Goal: Communication & Community: Answer question/provide support

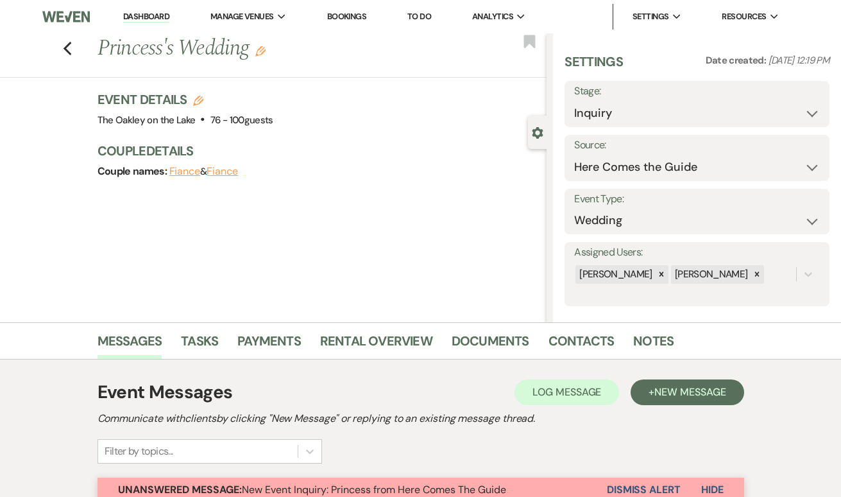
select select "4"
click at [69, 51] on icon "Previous" at bounding box center [68, 48] width 10 height 15
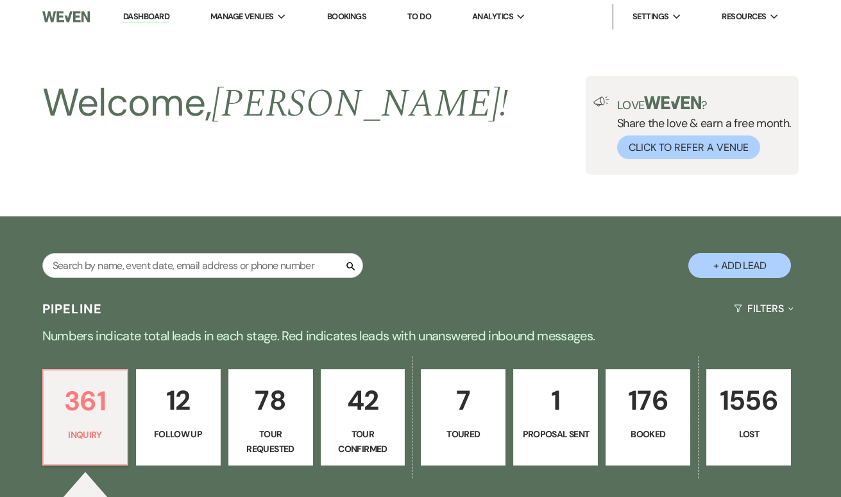
scroll to position [266, 0]
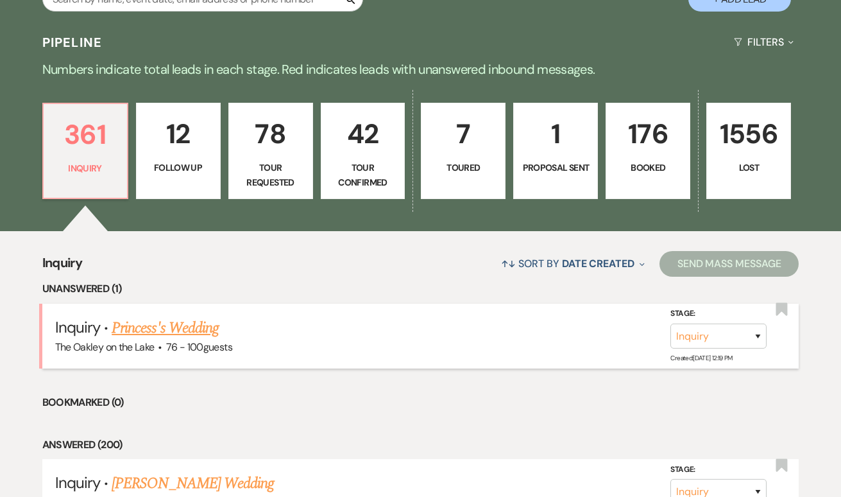
click at [191, 326] on link "Princess's Wedding" at bounding box center [165, 327] width 107 height 23
select select "4"
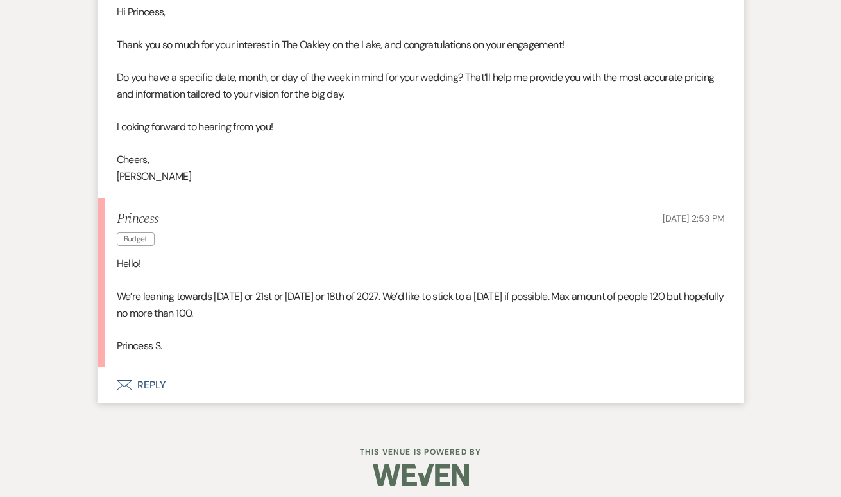
scroll to position [1264, 0]
click at [132, 377] on button "Envelope Reply" at bounding box center [421, 386] width 647 height 36
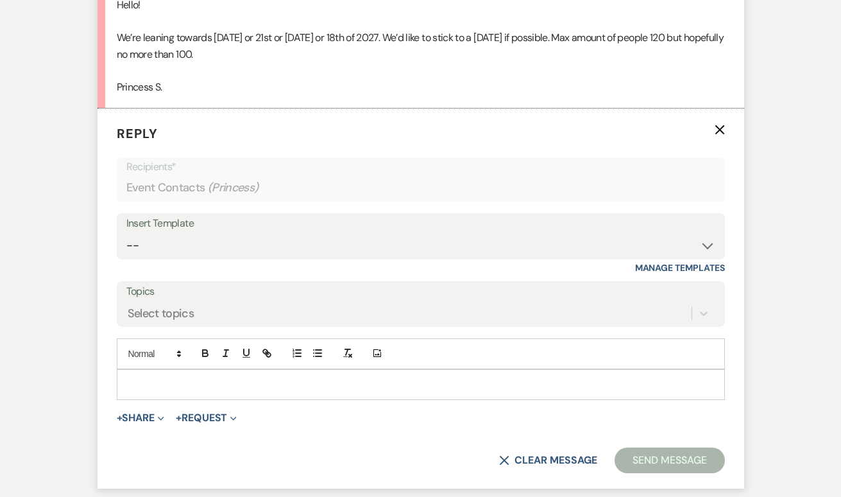
scroll to position [1565, 0]
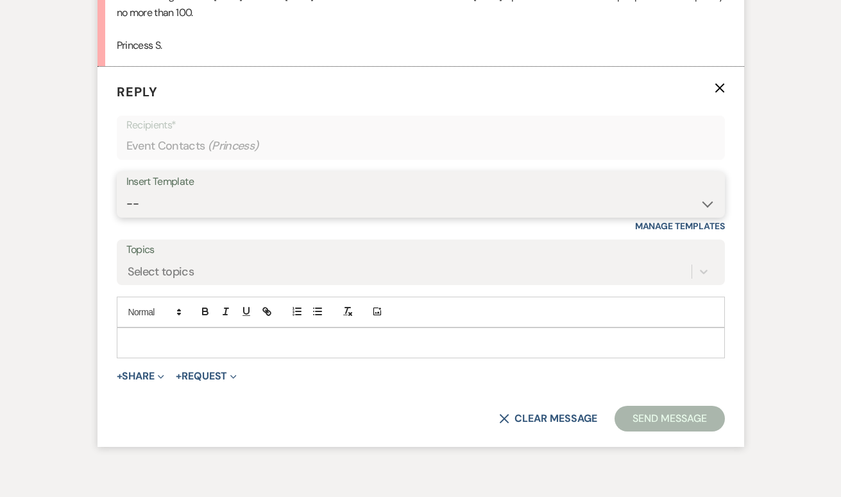
select select "5816"
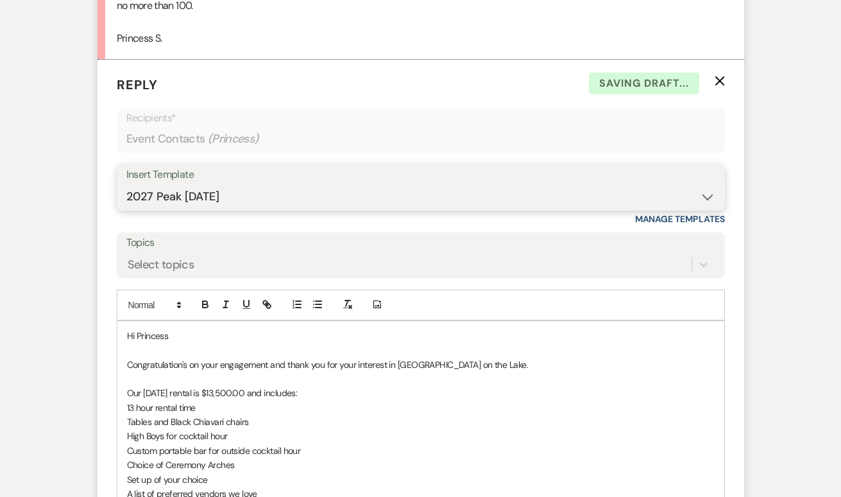
scroll to position [1573, 0]
click at [196, 329] on p "Hi Princess" at bounding box center [421, 335] width 588 height 14
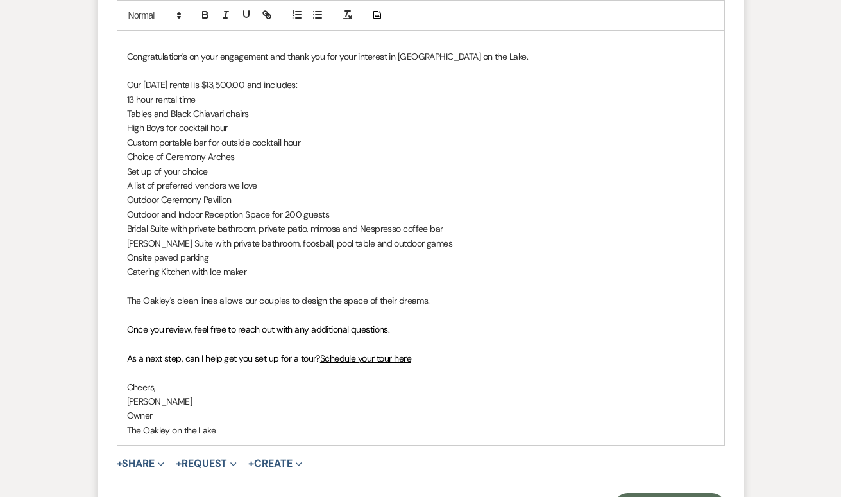
scroll to position [1883, 0]
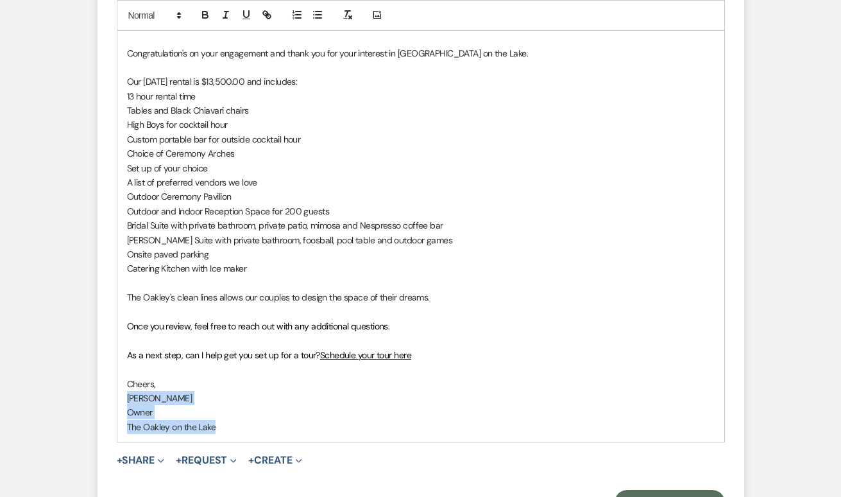
drag, startPoint x: 230, startPoint y: 408, endPoint x: 52, endPoint y: 384, distance: 180.1
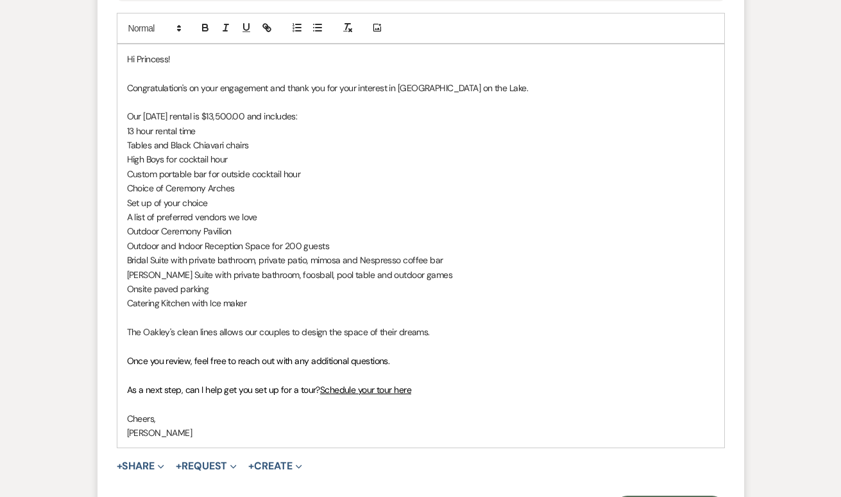
scroll to position [1847, 0]
click at [204, 312] on p at bounding box center [421, 319] width 588 height 14
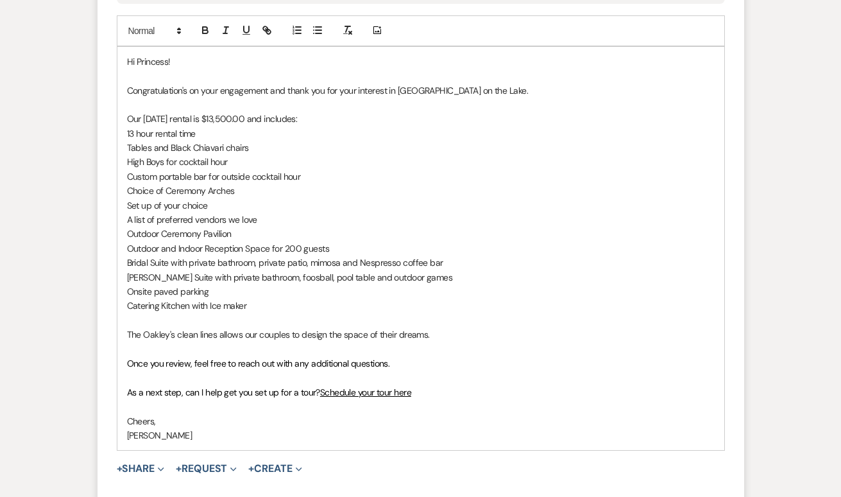
scroll to position [1967, 0]
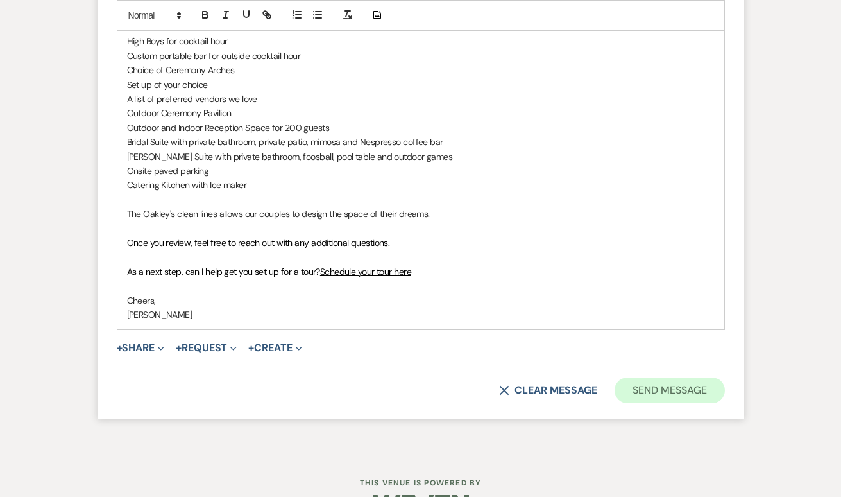
click at [676, 379] on button "Send Message" at bounding box center [670, 390] width 110 height 26
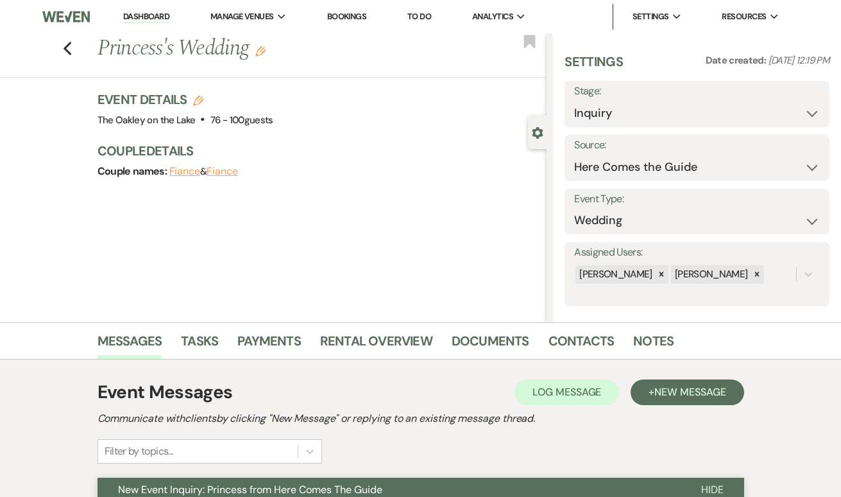
scroll to position [0, 0]
click at [68, 48] on icon "Previous" at bounding box center [68, 48] width 10 height 15
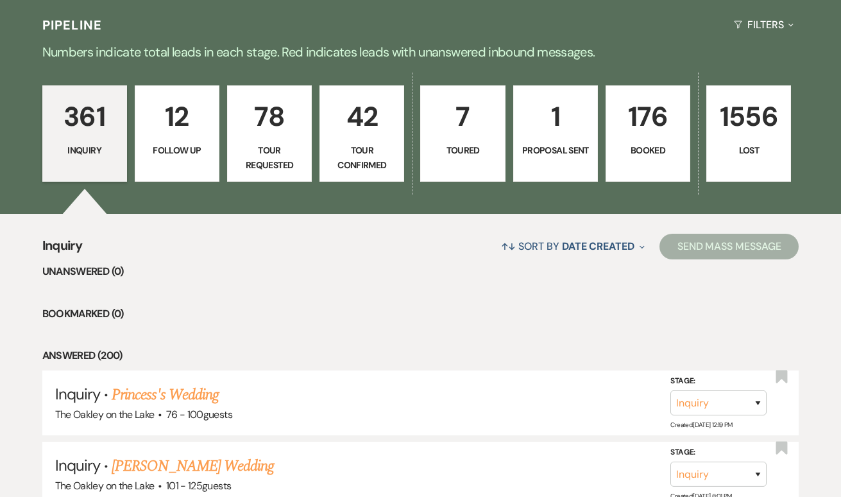
scroll to position [302, 0]
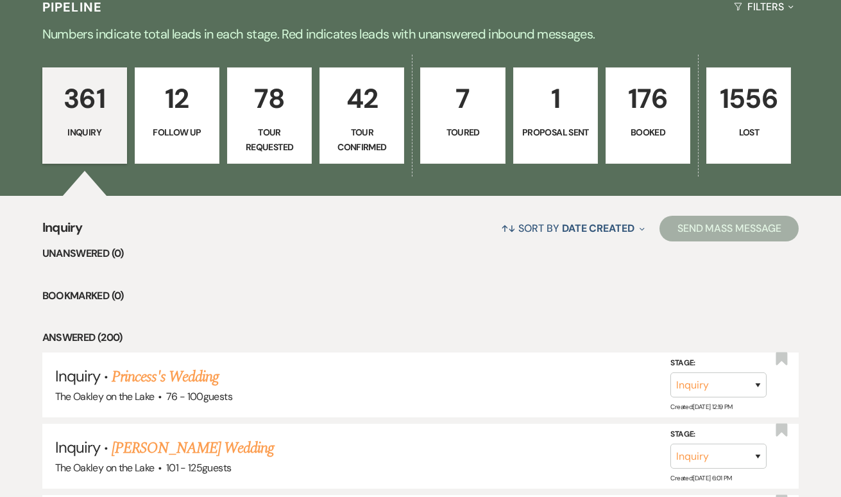
click at [650, 110] on p "176" at bounding box center [648, 98] width 68 height 43
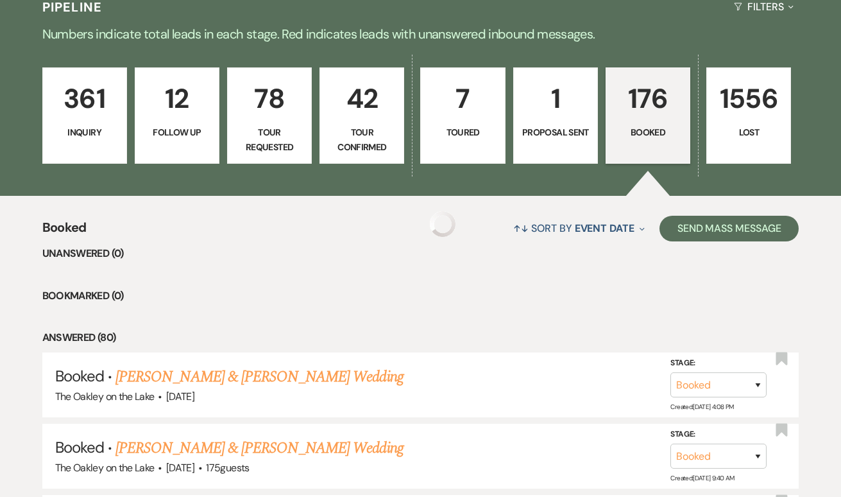
click at [641, 99] on p "176" at bounding box center [648, 98] width 68 height 43
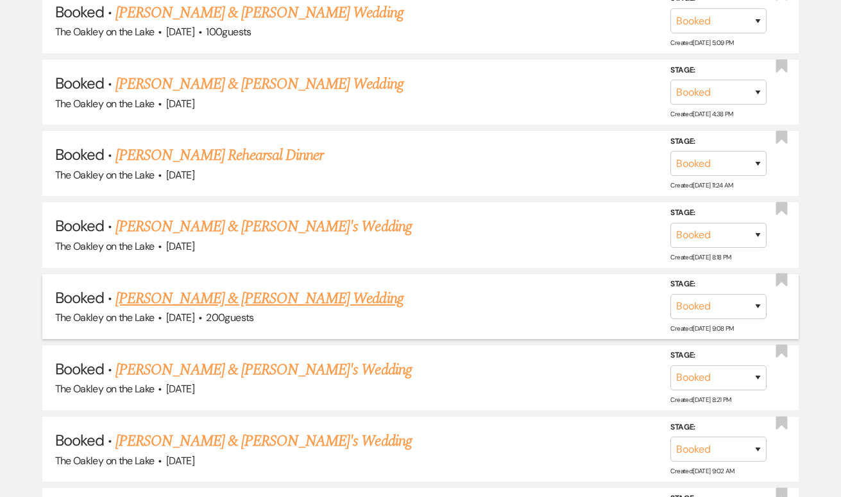
scroll to position [948, 0]
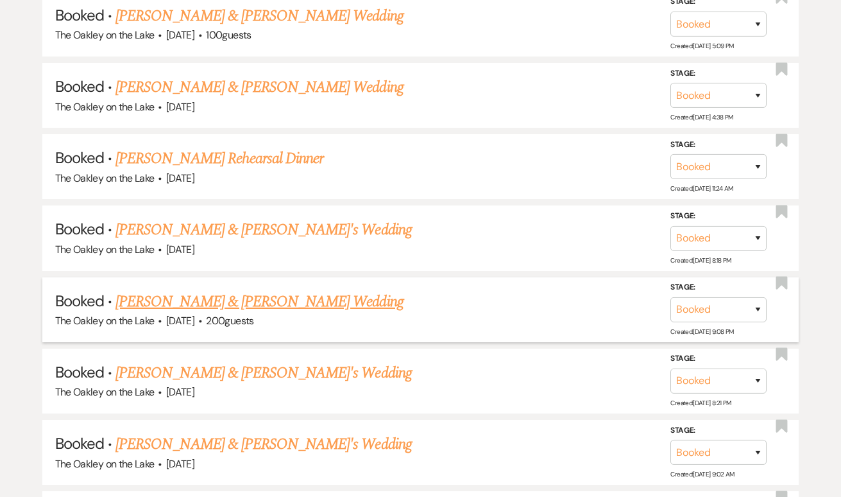
click at [219, 290] on link "[PERSON_NAME] & [PERSON_NAME] Wedding" at bounding box center [260, 301] width 288 height 23
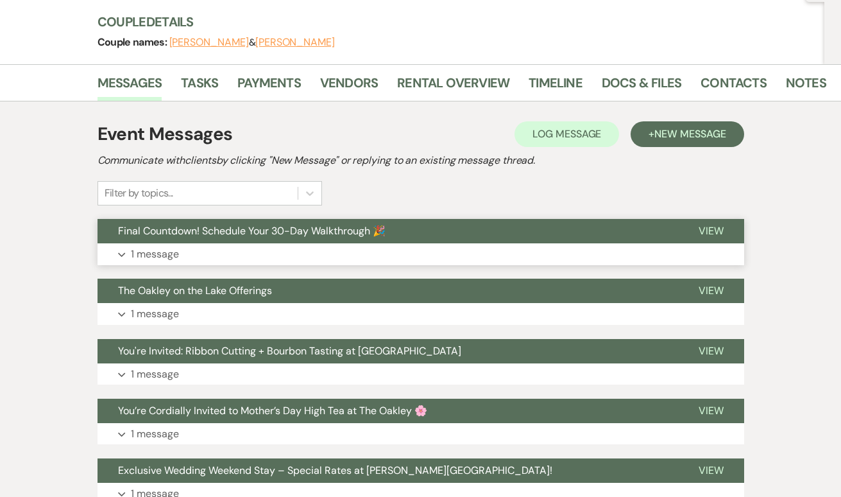
click at [141, 248] on p "1 message" at bounding box center [155, 254] width 48 height 17
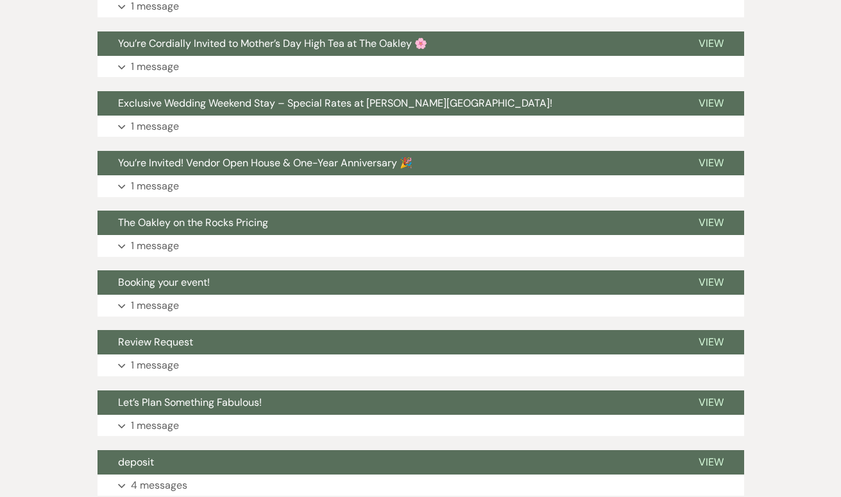
scroll to position [1144, 0]
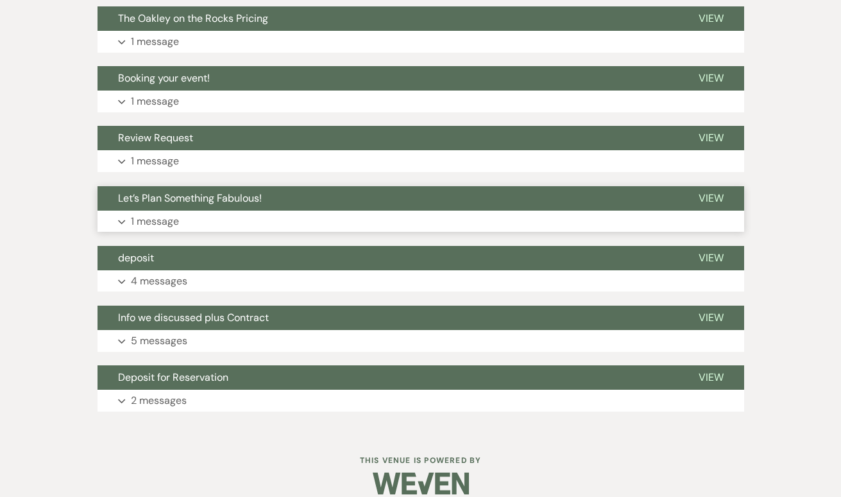
click at [128, 211] on button "Expand 1 message" at bounding box center [421, 222] width 647 height 22
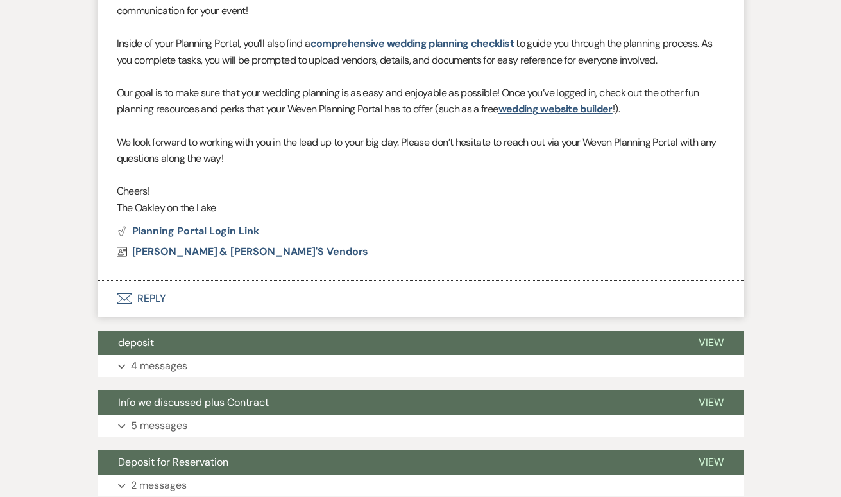
scroll to position [1734, 0]
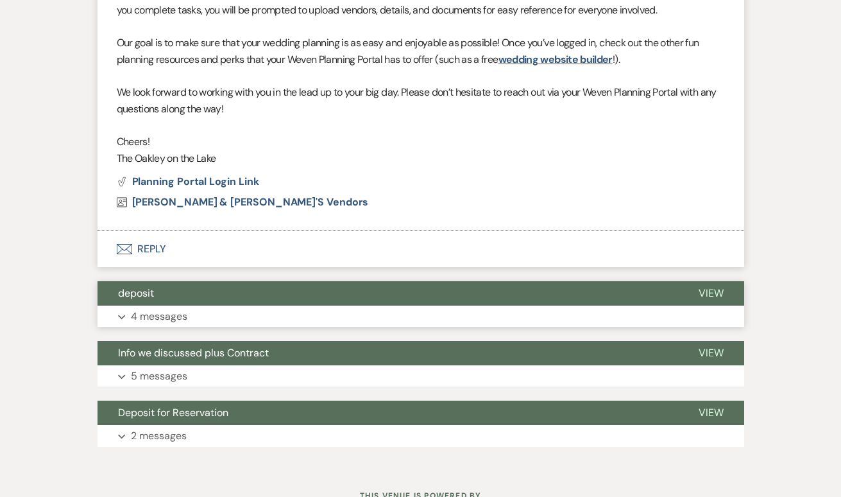
click at [135, 308] on p "4 messages" at bounding box center [159, 316] width 56 height 17
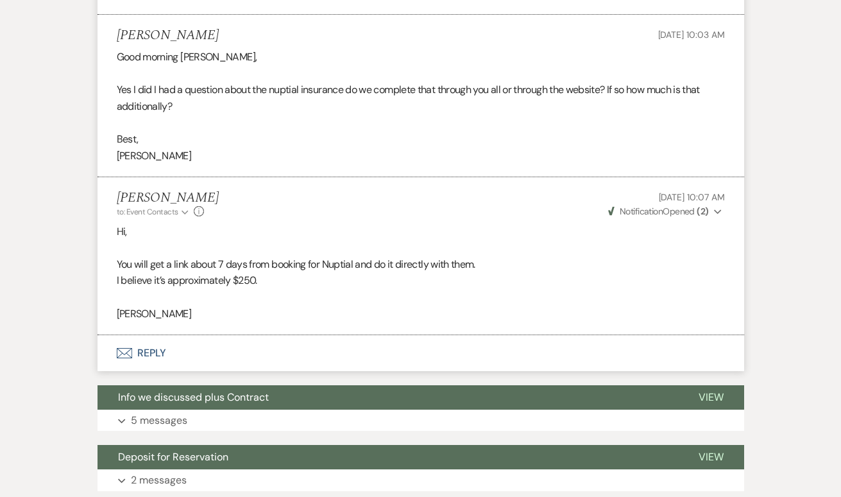
scroll to position [2309, 0]
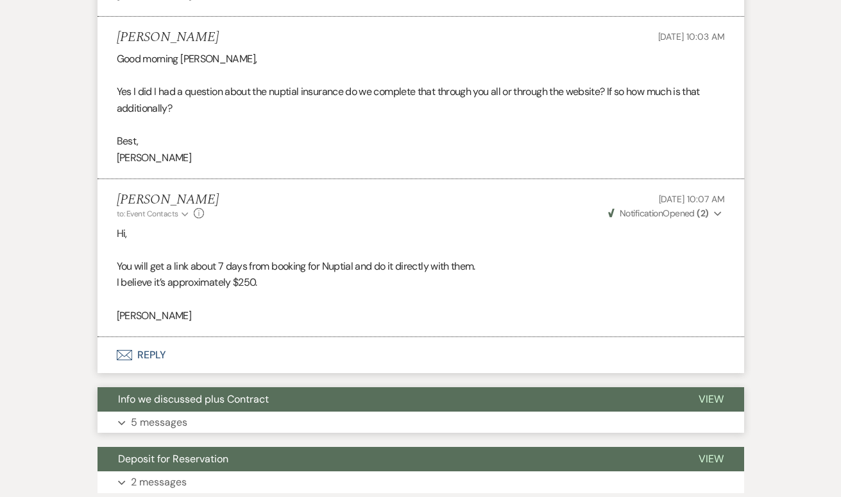
click at [158, 414] on p "5 messages" at bounding box center [159, 422] width 56 height 17
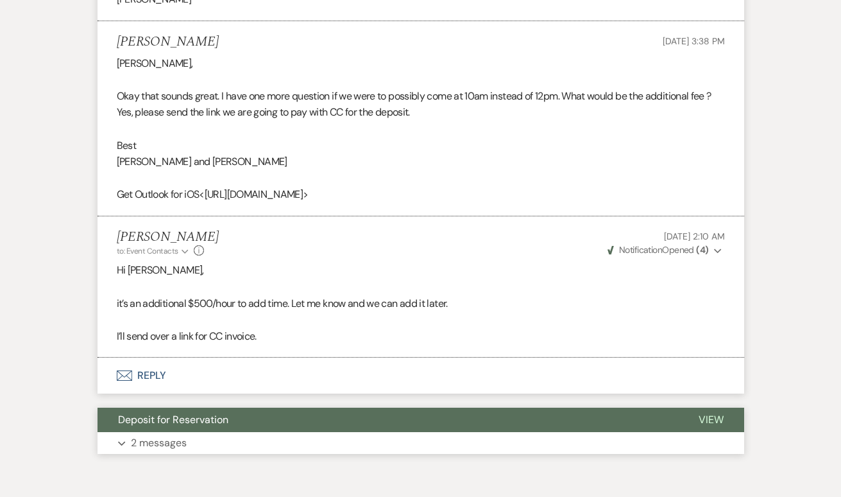
click at [158, 435] on p "2 messages" at bounding box center [159, 443] width 56 height 17
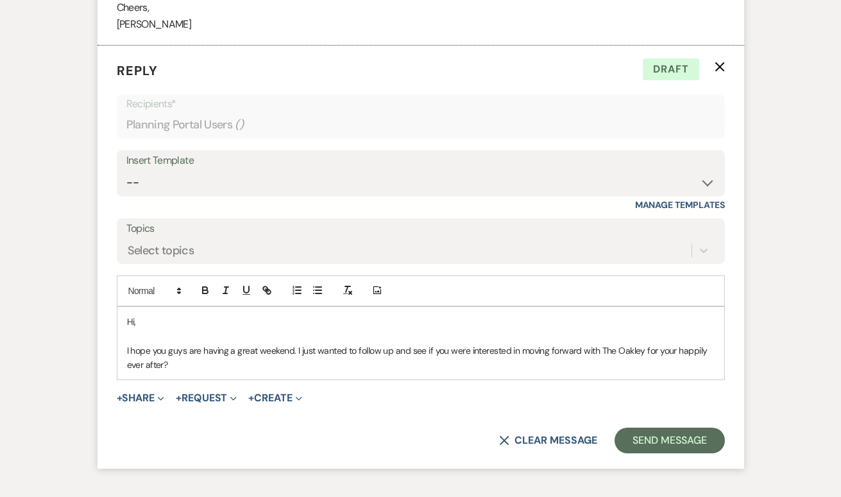
scroll to position [4467, 0]
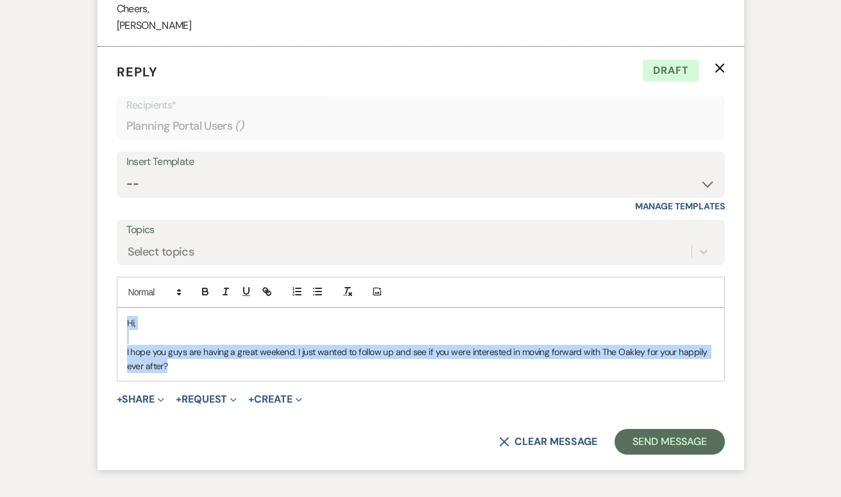
drag, startPoint x: 189, startPoint y: 302, endPoint x: 109, endPoint y: 255, distance: 92.4
click at [109, 255] on form "Reply X Draft Recipients* Planning Portal Users ( ) Insert Template -- Weven Pl…" at bounding box center [421, 258] width 647 height 423
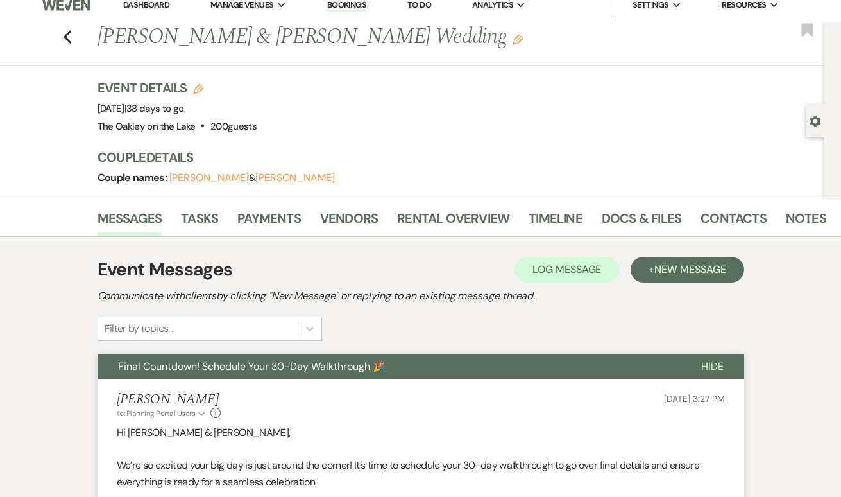
scroll to position [14, 0]
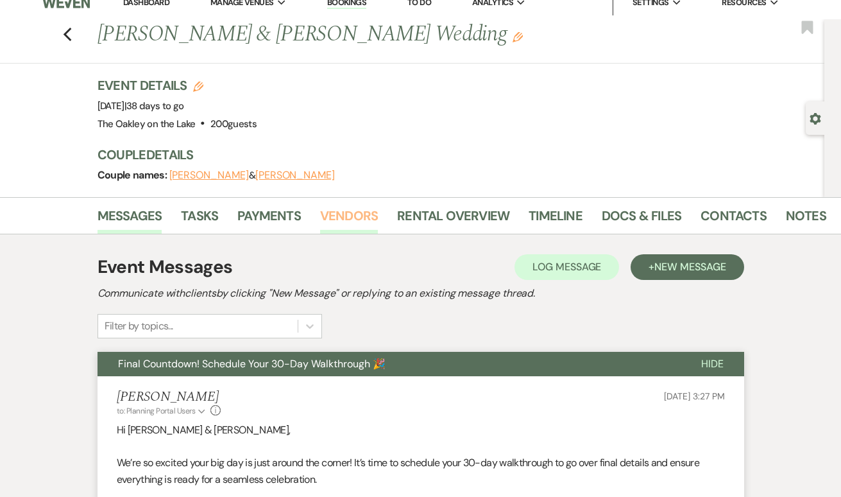
click at [325, 222] on link "Vendors" at bounding box center [349, 219] width 58 height 28
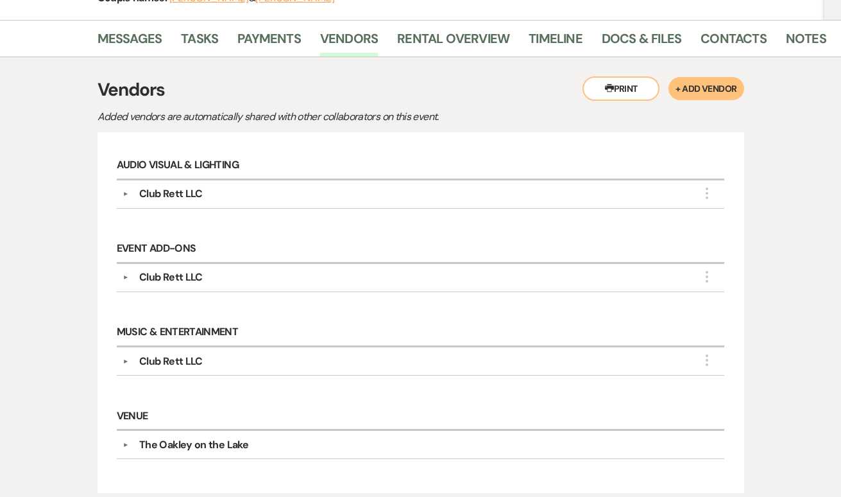
scroll to position [191, 0]
click at [436, 39] on link "Rental Overview" at bounding box center [453, 42] width 112 height 28
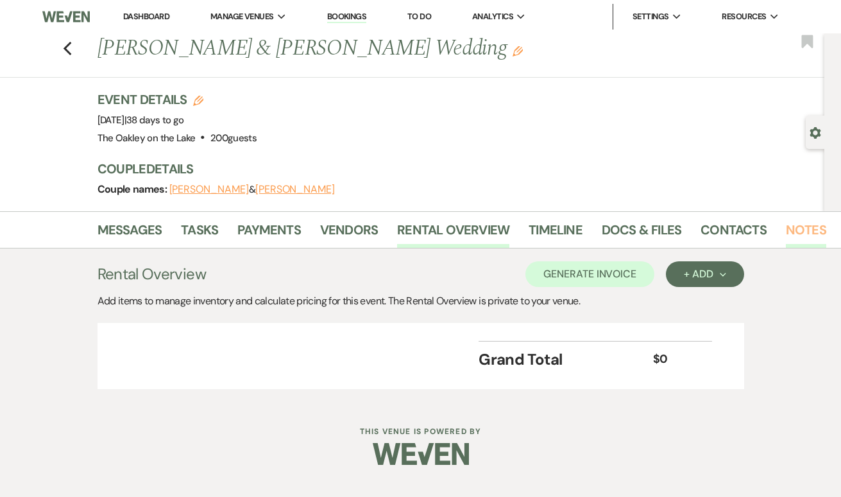
click at [796, 236] on link "Notes" at bounding box center [806, 234] width 40 height 28
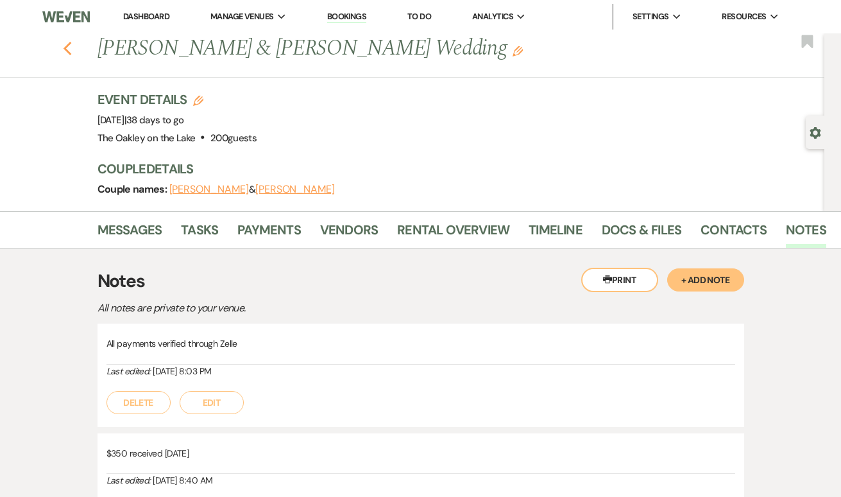
click at [63, 49] on icon "Previous" at bounding box center [68, 48] width 10 height 15
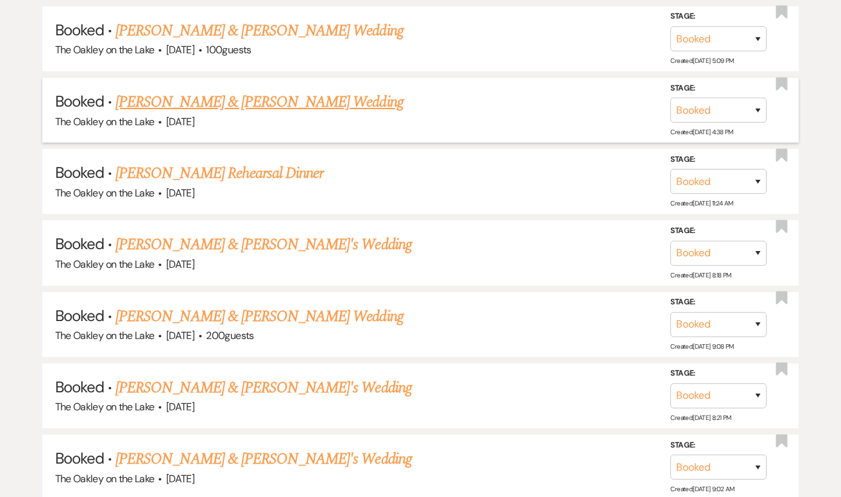
scroll to position [947, 0]
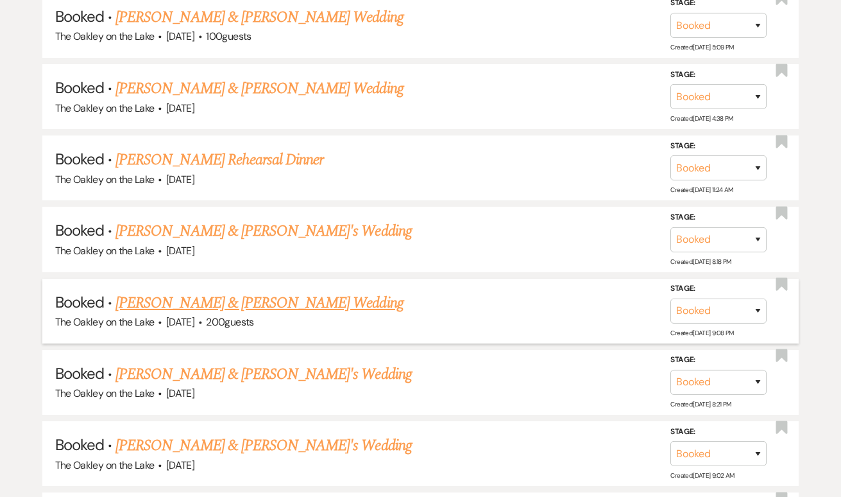
click at [214, 298] on link "[PERSON_NAME] & [PERSON_NAME] Wedding" at bounding box center [260, 302] width 288 height 23
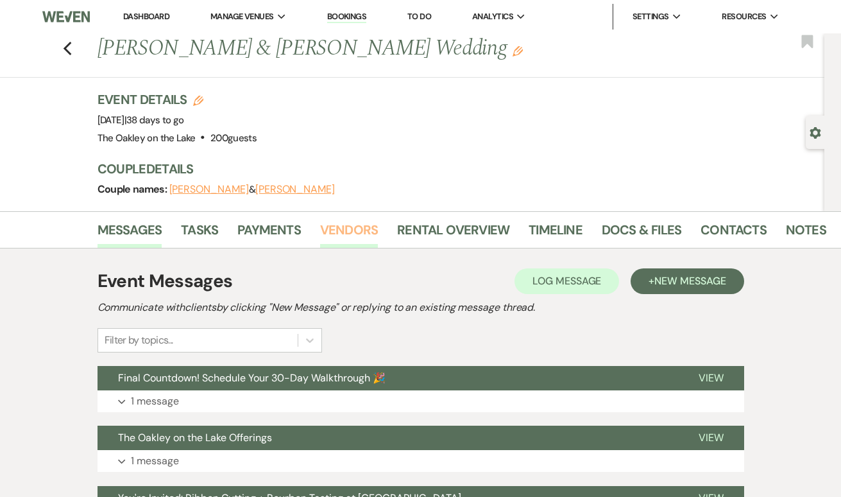
click at [343, 229] on link "Vendors" at bounding box center [349, 234] width 58 height 28
